Goal: Task Accomplishment & Management: Use online tool/utility

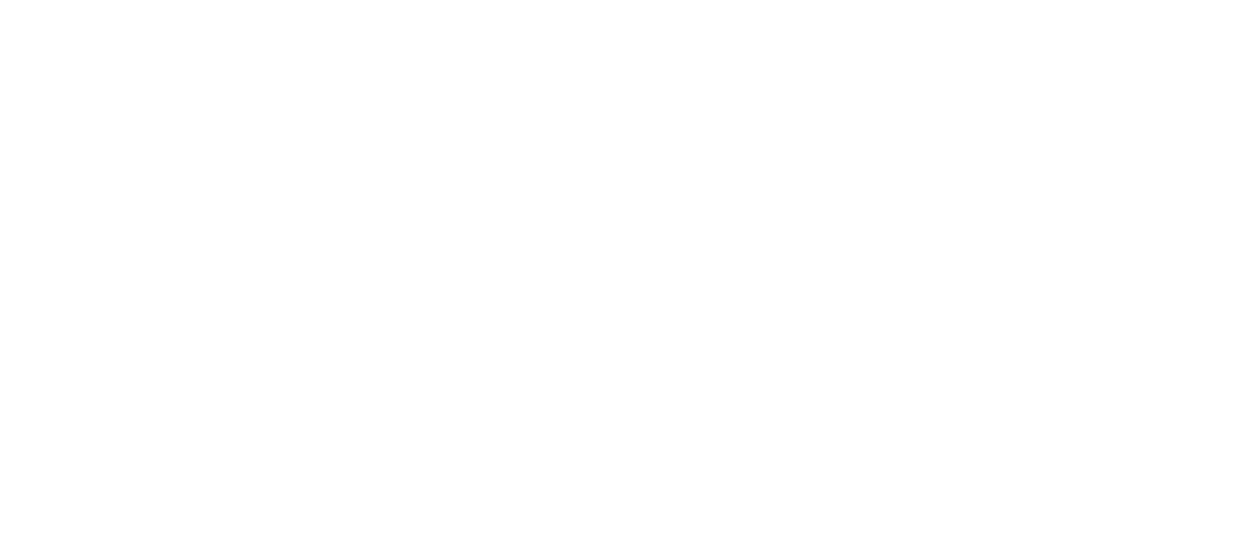
click at [44, 348] on icon at bounding box center [35, 376] width 57 height 57
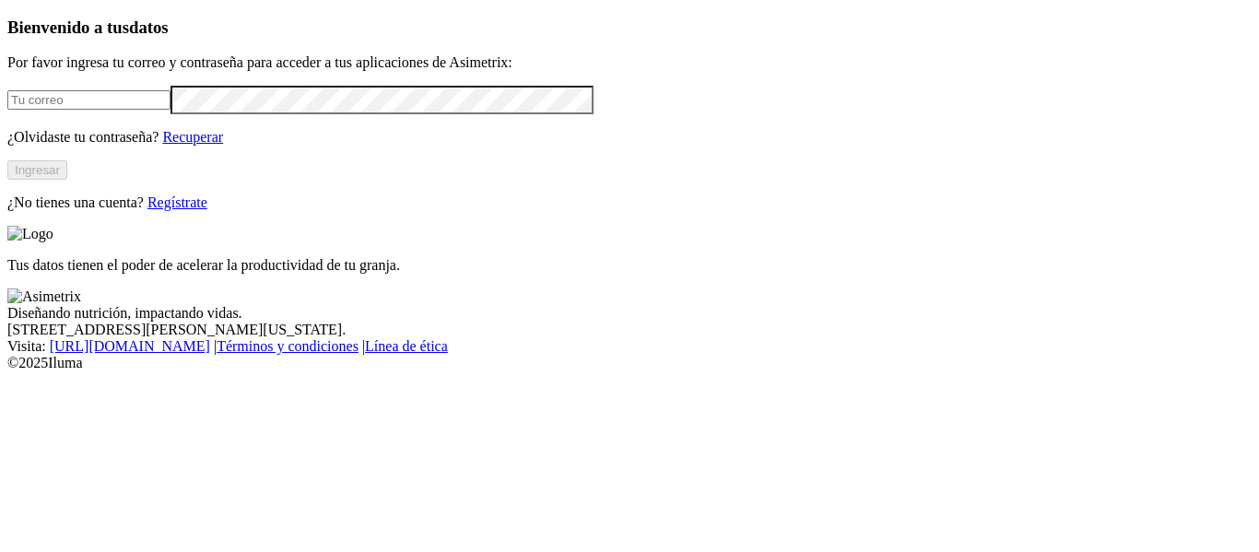
click at [219, 66] on div "Bienvenido a tus datos Por favor ingresa tu correo y contraseña para acceder a …" at bounding box center [629, 115] width 1244 height 195
drag, startPoint x: 209, startPoint y: 112, endPoint x: 211, endPoint y: 136, distance: 23.1
click at [209, 113] on div at bounding box center [629, 100] width 1244 height 29
click at [171, 110] on input "email" at bounding box center [88, 99] width 163 height 19
type input "[PERSON_NAME][EMAIL_ADDRESS][PERSON_NAME][DOMAIN_NAME]"
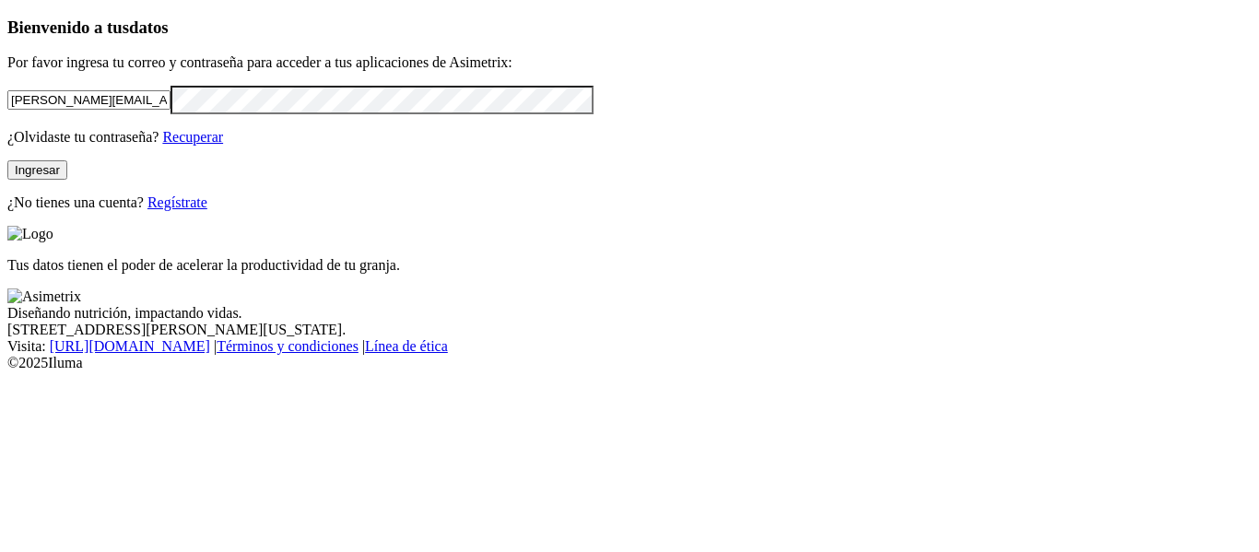
click input "submit" at bounding box center [0, 0] width 0 height 0
